Goal: Transaction & Acquisition: Purchase product/service

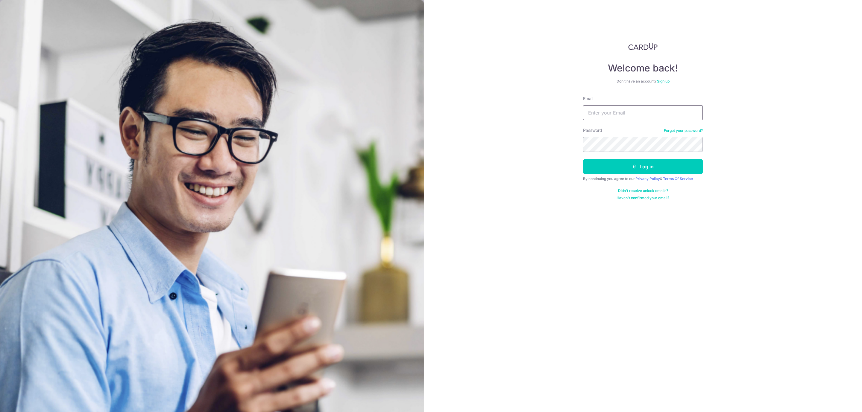
type input "phuazy@gmail.com"
click at [631, 162] on button "Log in" at bounding box center [643, 166] width 120 height 15
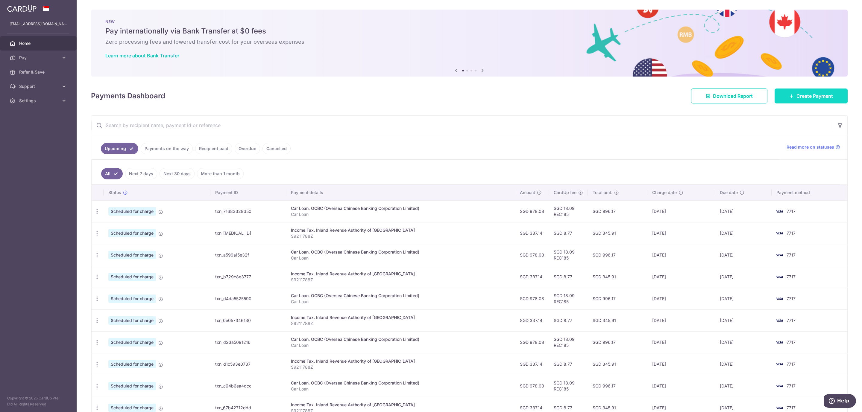
click at [816, 92] on span "Create Payment" at bounding box center [814, 95] width 36 height 7
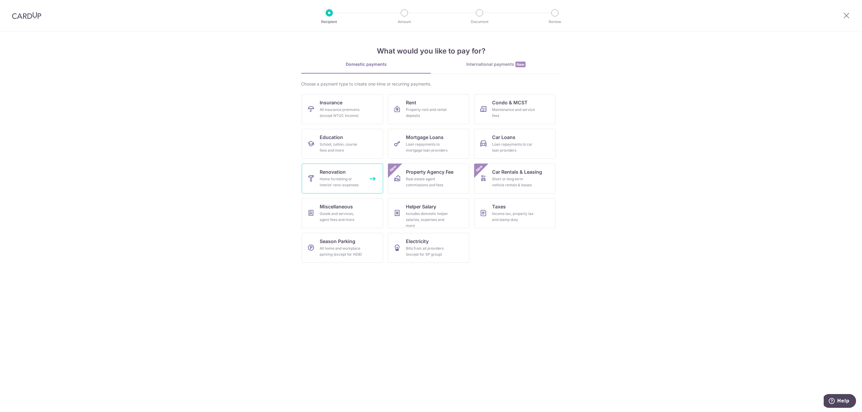
click at [346, 179] on div "Home furnishing or interior reno-expenses" at bounding box center [340, 182] width 43 height 12
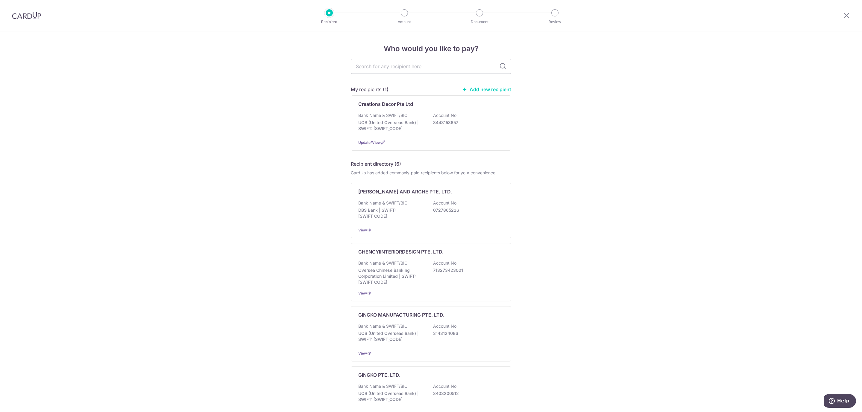
click at [539, 112] on div "Who would you like to pay? My recipients (1) Add new recipient Creations Decor …" at bounding box center [431, 307] width 862 height 552
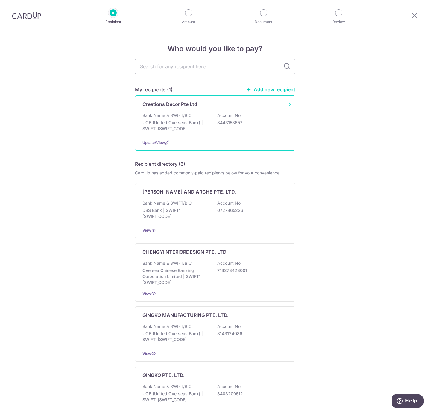
click at [183, 123] on p "UOB (United Overseas Bank) | SWIFT: [SWIFT_CODE]" at bounding box center [175, 126] width 67 height 12
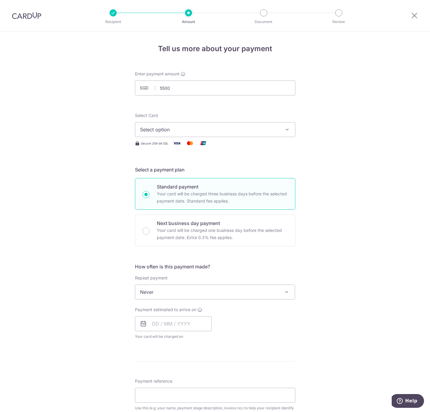
type input "5,500.00"
click at [321, 129] on div "Tell us more about your payment Enter payment amount SGD 5,500.00 5500.00 Selec…" at bounding box center [215, 321] width 430 height 581
click at [277, 129] on button "Select option" at bounding box center [215, 129] width 160 height 15
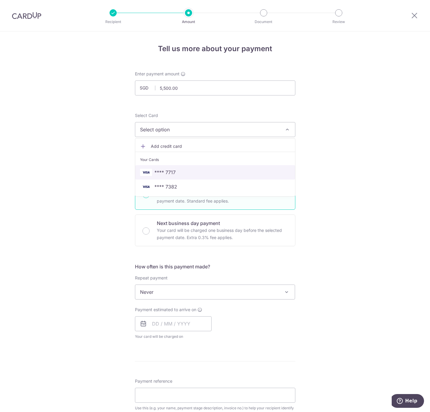
click at [214, 169] on span "**** 7717" at bounding box center [215, 172] width 150 height 7
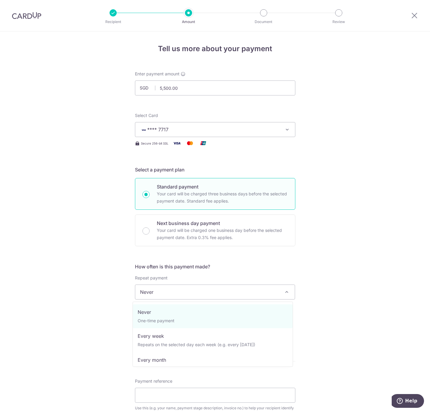
click at [217, 295] on span "Never" at bounding box center [215, 292] width 160 height 14
click at [217, 294] on span "Never" at bounding box center [215, 292] width 160 height 14
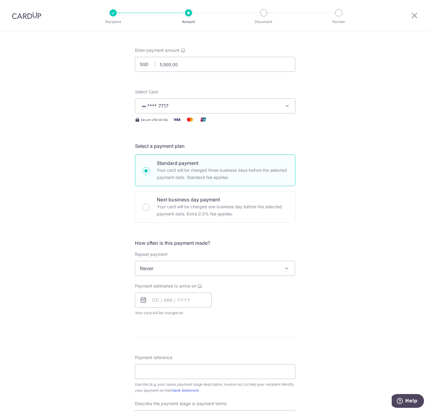
scroll to position [45, 0]
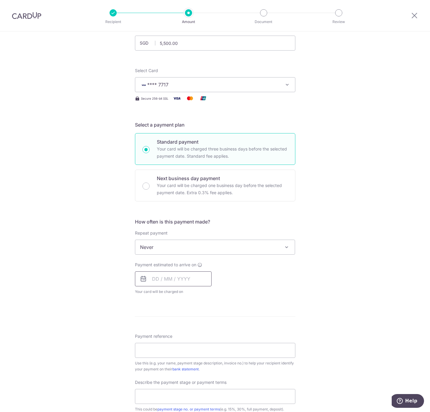
click at [185, 280] on input "text" at bounding box center [173, 278] width 77 height 15
click at [143, 356] on table "Sun Mon Tue Wed Thu Fri Sat 1 2 3 4 5 6 7 8 9 10 11 12 13 14 15 16 17 18 19 20 …" at bounding box center [183, 345] width 84 height 84
click at [156, 357] on link "18" at bounding box center [159, 357] width 10 height 10
type input "18/08/2025"
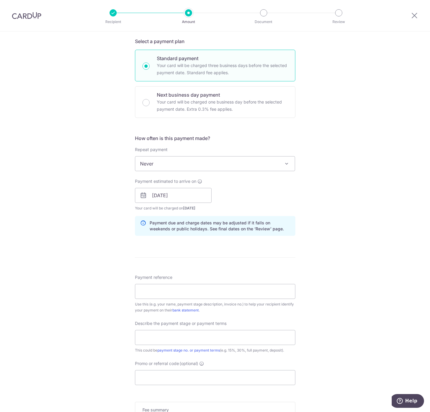
scroll to position [135, 0]
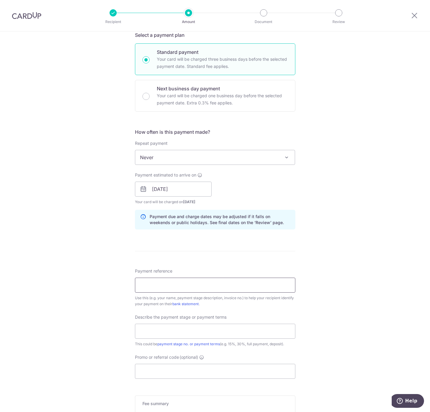
click at [219, 288] on input "Payment reference" at bounding box center [215, 285] width 160 height 15
click at [306, 272] on div "Tell us more about your payment Enter payment amount SGD 5,500.00 5500.00 Selec…" at bounding box center [215, 200] width 430 height 606
click at [232, 286] on input "Payment reference" at bounding box center [215, 285] width 160 height 15
type input "Window & Door @ 247 Yishun Ave 9"
click at [191, 336] on input "text" at bounding box center [215, 331] width 160 height 15
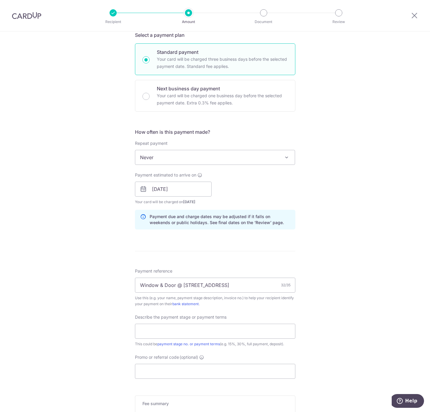
click at [341, 341] on div "Tell us more about your payment Enter payment amount SGD 5,500.00 5500.00 Selec…" at bounding box center [215, 200] width 430 height 606
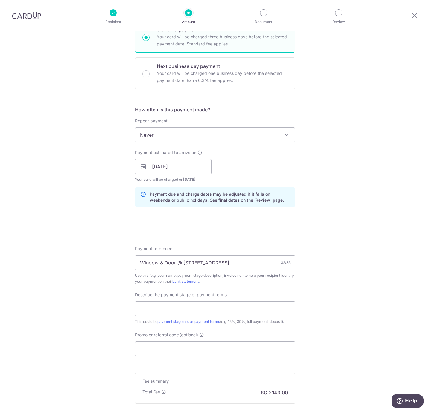
scroll to position [179, 0]
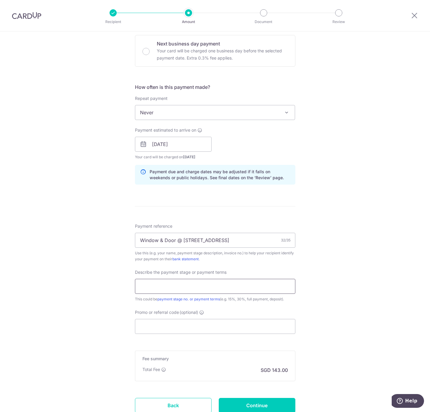
click at [245, 284] on input "text" at bounding box center [215, 286] width 160 height 15
type input "Full Payment"
click at [218, 320] on input "Promo or referral code (optional)" at bounding box center [215, 326] width 160 height 15
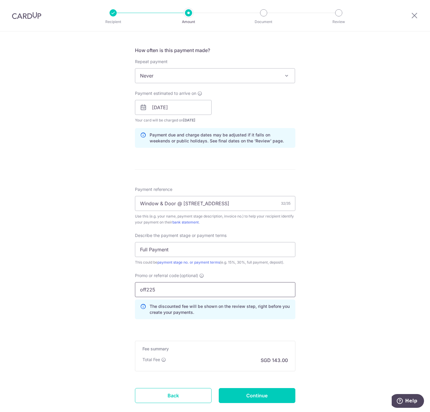
scroll to position [254, 0]
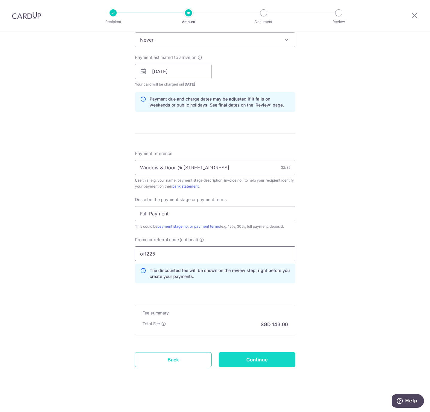
type input "off225"
click at [240, 354] on input "Continue" at bounding box center [257, 359] width 77 height 15
type input "Create Schedule"
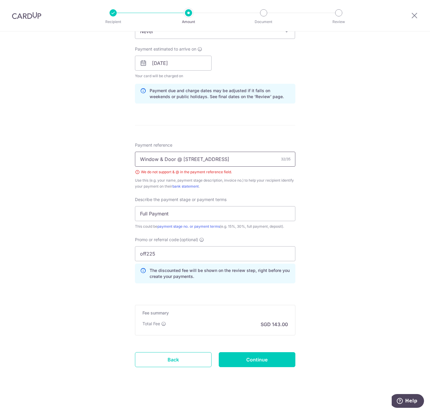
click at [178, 159] on input "Window & Door @ 247 Yishun Ave 9" at bounding box center [215, 159] width 160 height 15
type input "Window & Door for 247 Yishun Ave 9"
click at [271, 362] on input "Continue" at bounding box center [257, 359] width 77 height 15
type input "Create Schedule"
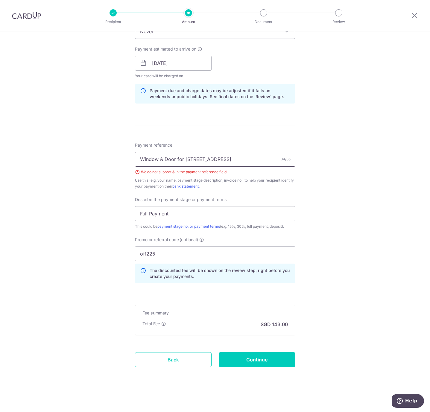
click at [160, 157] on input "Window & Door for 247 Yishun Ave 9" at bounding box center [215, 159] width 160 height 15
drag, startPoint x: 184, startPoint y: 156, endPoint x: 177, endPoint y: 156, distance: 7.2
click at [177, 156] on input "Window an Door for 247 Yishun Ave 9" at bounding box center [215, 159] width 160 height 15
click at [162, 158] on input "Window an Door - 247 Yishun Ave 9" at bounding box center [215, 159] width 160 height 15
type input "Window and Door - 247 Yishun Ave 9"
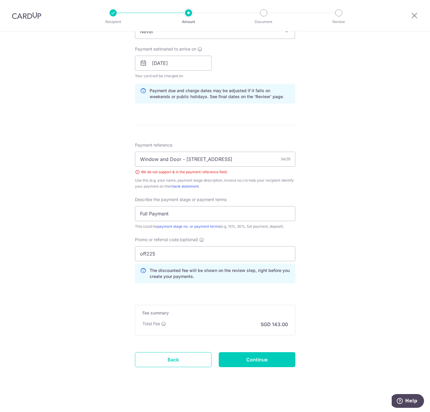
click at [383, 232] on div "Tell us more about your payment Enter payment amount SGD 5,500.00 5500.00 Selec…" at bounding box center [215, 91] width 430 height 641
click at [267, 360] on input "Continue" at bounding box center [257, 359] width 77 height 15
type input "Create Schedule"
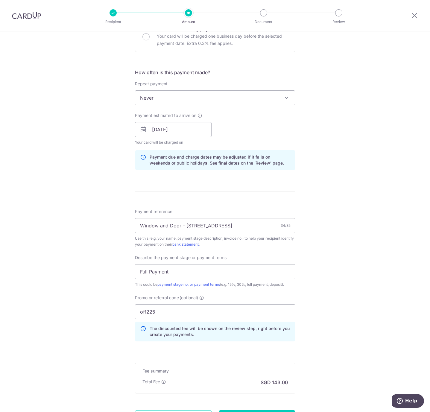
scroll to position [224, 0]
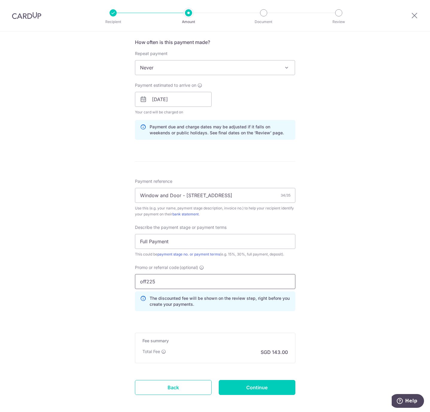
drag, startPoint x: 165, startPoint y: 283, endPoint x: 122, endPoint y: 286, distance: 43.2
click at [122, 286] on div "Tell us more about your payment Enter payment amount SGD 5,500.00 5500.00 Selec…" at bounding box center [215, 123] width 430 height 633
type input "RENO25ONE"
click at [269, 390] on input "Continue" at bounding box center [257, 387] width 77 height 15
type input "Update Schedule"
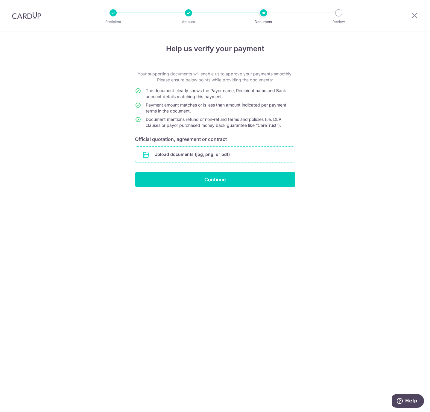
click at [221, 156] on input "file" at bounding box center [215, 155] width 160 height 16
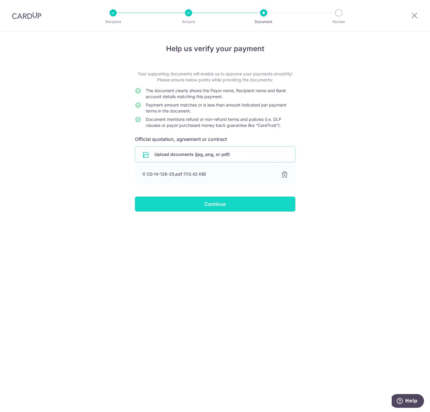
click at [220, 208] on input "Continue" at bounding box center [215, 204] width 160 height 15
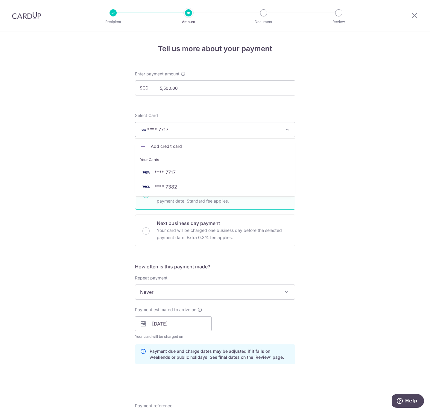
click at [341, 173] on div "Tell us more about your payment Enter payment amount SGD 5,500.00 5500.00 Selec…" at bounding box center [215, 347] width 430 height 633
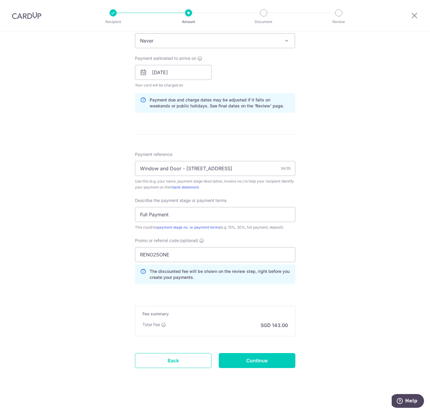
scroll to position [254, 0]
click at [271, 356] on input "Continue" at bounding box center [257, 359] width 77 height 15
type input "Update Schedule"
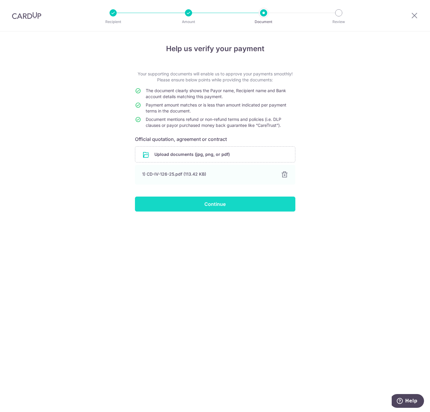
click at [223, 199] on input "Continue" at bounding box center [215, 204] width 160 height 15
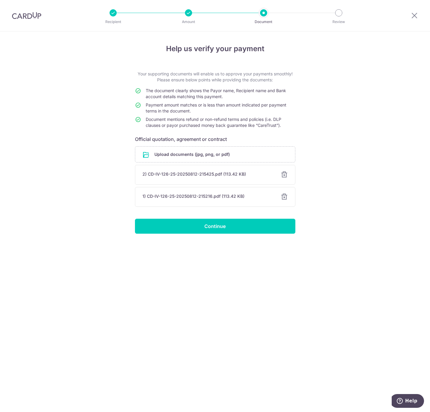
click at [283, 195] on div at bounding box center [284, 196] width 7 height 7
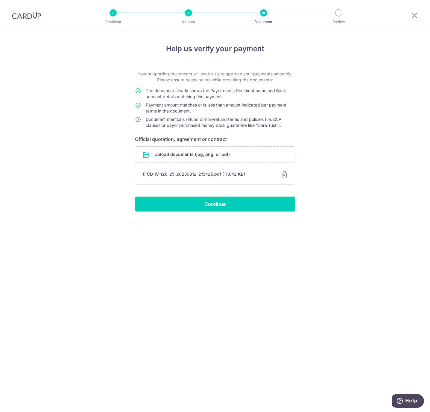
click at [284, 177] on div at bounding box center [284, 174] width 7 height 7
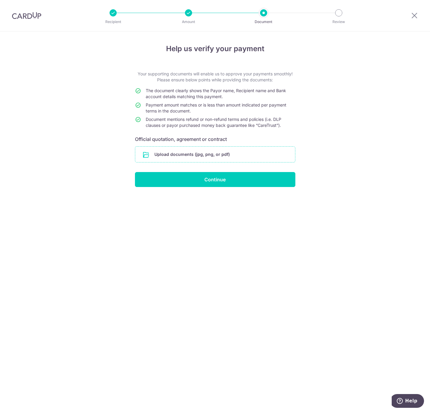
click at [224, 153] on input "file" at bounding box center [215, 155] width 160 height 16
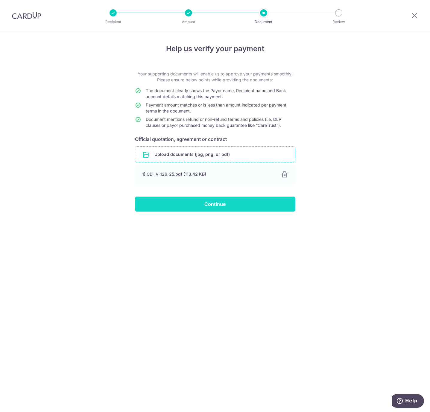
click at [222, 206] on input "Continue" at bounding box center [215, 204] width 160 height 15
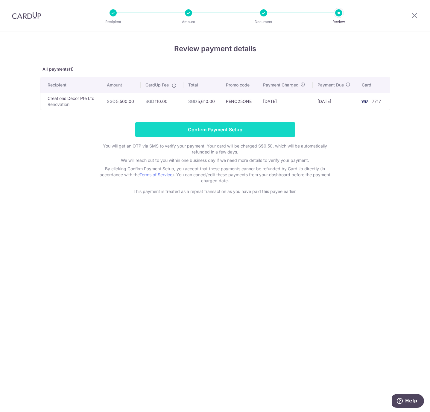
click at [253, 128] on input "Confirm Payment Setup" at bounding box center [215, 129] width 160 height 15
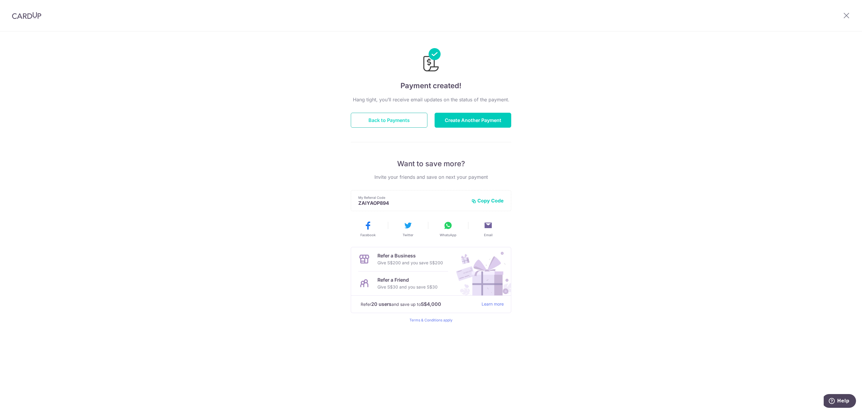
click at [385, 118] on button "Back to Payments" at bounding box center [389, 120] width 77 height 15
